Goal: Book appointment/travel/reservation

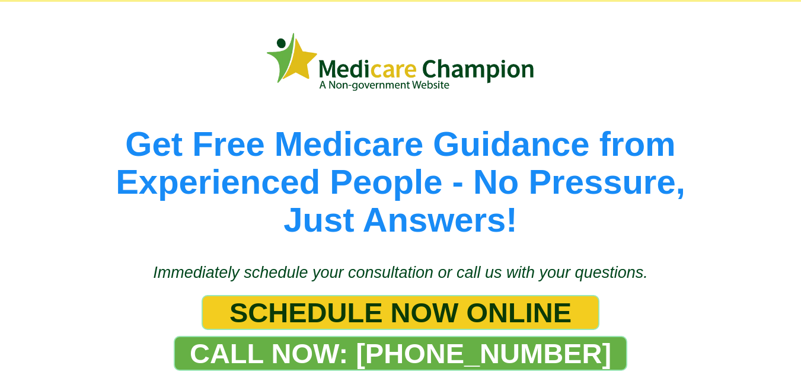
scroll to position [119, 0]
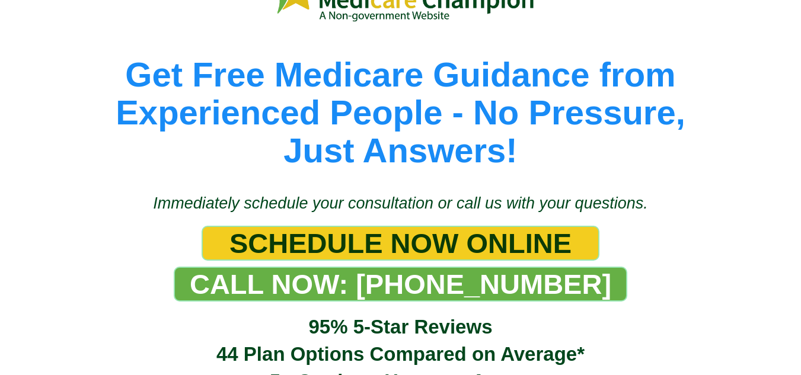
click at [387, 245] on span "SCHEDULE NOW ONLINE" at bounding box center [400, 243] width 342 height 33
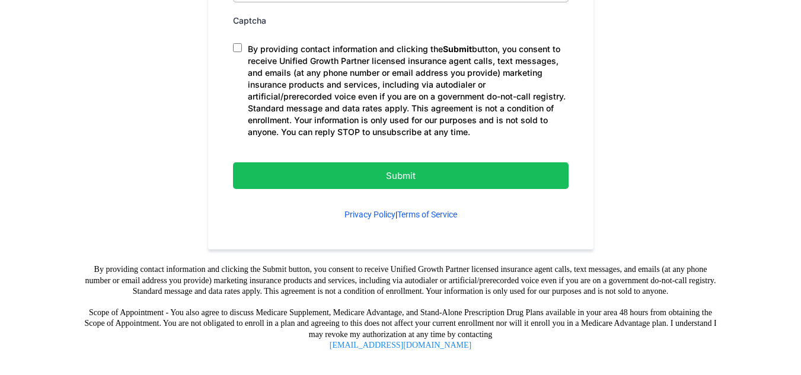
scroll to position [790, 0]
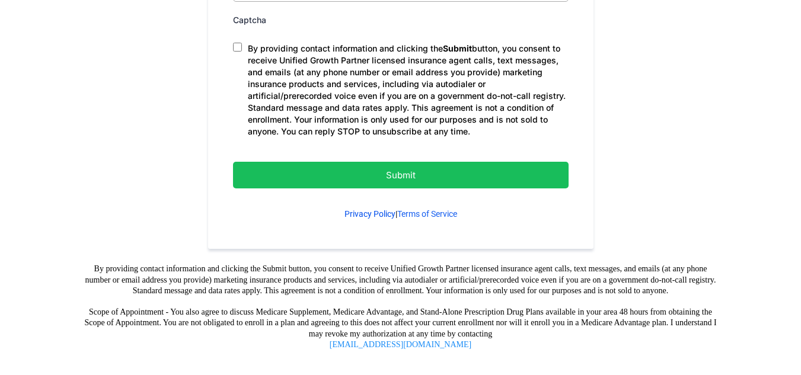
click at [365, 212] on link "Privacy Policy" at bounding box center [369, 213] width 51 height 9
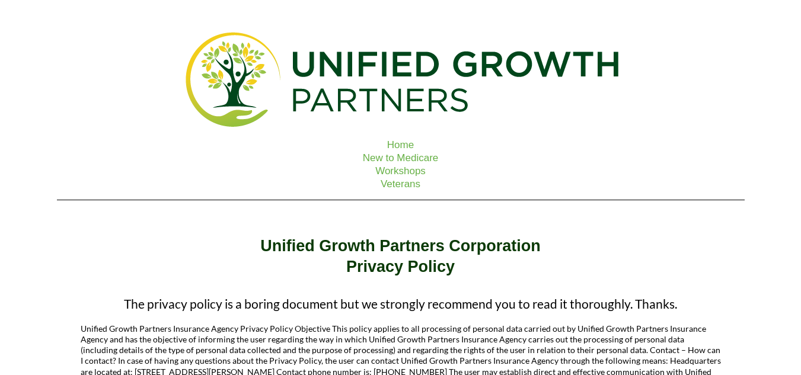
scroll to position [237, 0]
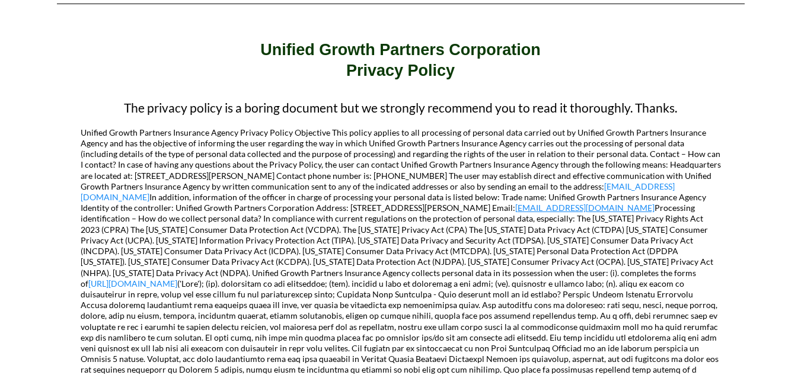
click at [565, 209] on link "[EMAIL_ADDRESS][DOMAIN_NAME]" at bounding box center [584, 208] width 139 height 10
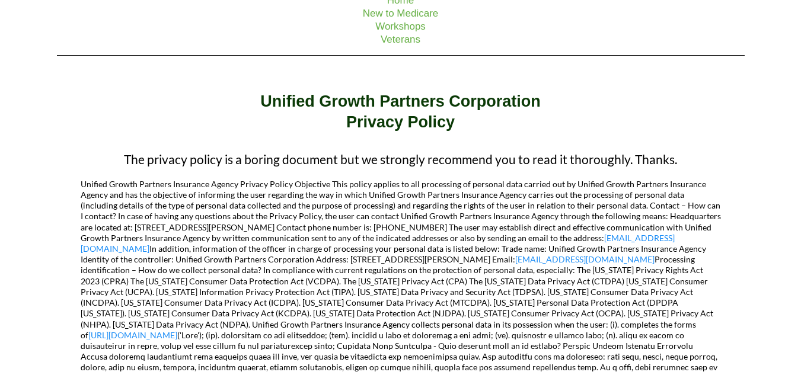
scroll to position [197, 0]
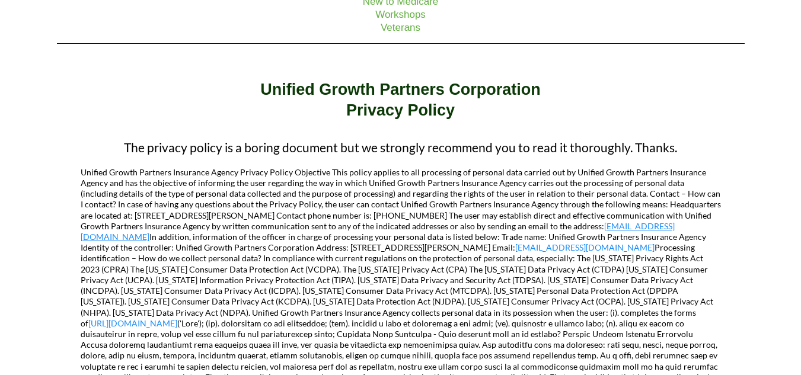
click at [645, 225] on link "compliance@unifiedgrowthpartners.com" at bounding box center [378, 231] width 594 height 21
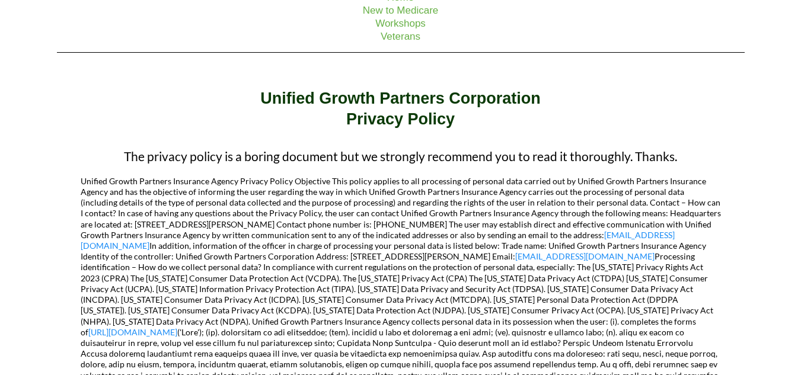
scroll to position [237, 0]
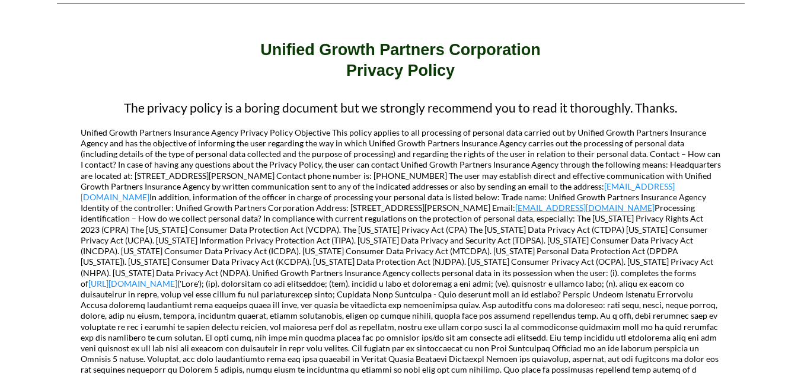
click at [534, 209] on link "compliance@unifiedgrowthpartners.com" at bounding box center [584, 208] width 139 height 10
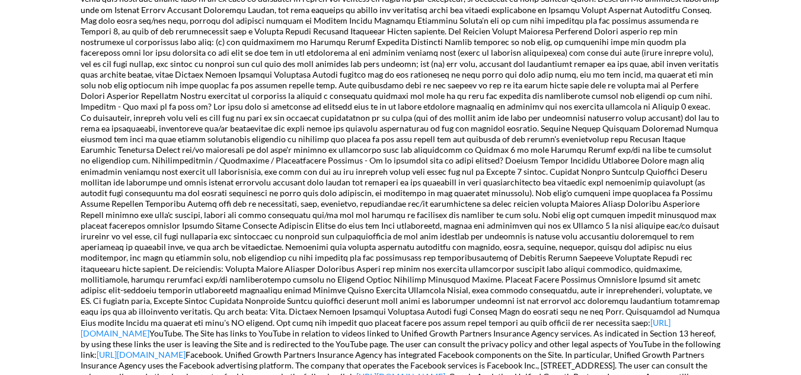
scroll to position [1067, 0]
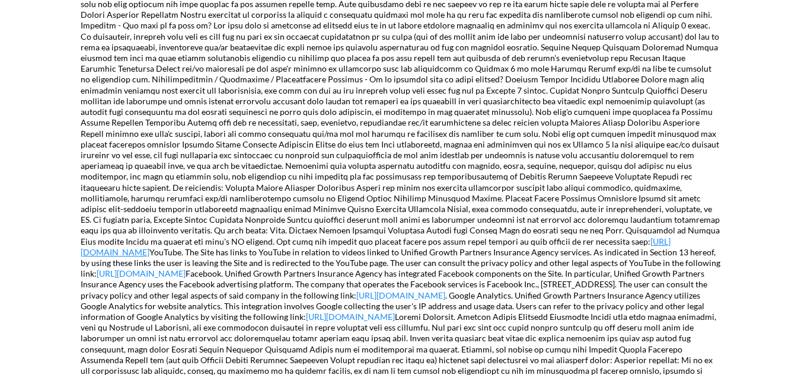
click at [456, 236] on link "https://policies.google.com/privacy" at bounding box center [376, 246] width 590 height 21
